Goal: Ask a question

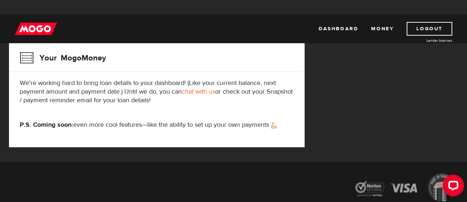
scroll to position [126, 0]
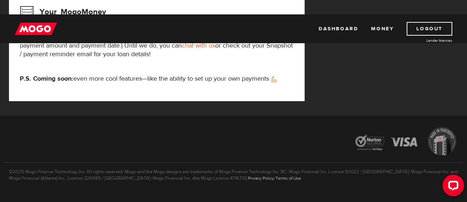
scroll to position [0, 0]
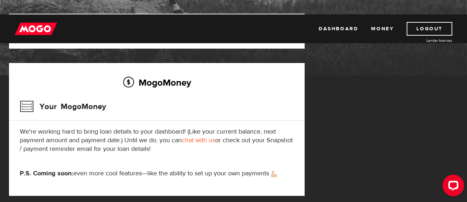
scroll to position [92, 0]
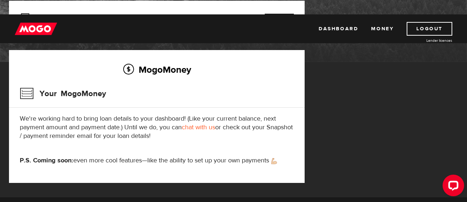
click at [202, 123] on link "chat with us" at bounding box center [198, 127] width 33 height 8
click at [367, 125] on div "MogoMoney Your MogoMoney application Expired Your MogoMoney credit decision has…" at bounding box center [234, 99] width 460 height 196
click at [31, 22] on img at bounding box center [36, 29] width 42 height 14
